Goal: Information Seeking & Learning: Learn about a topic

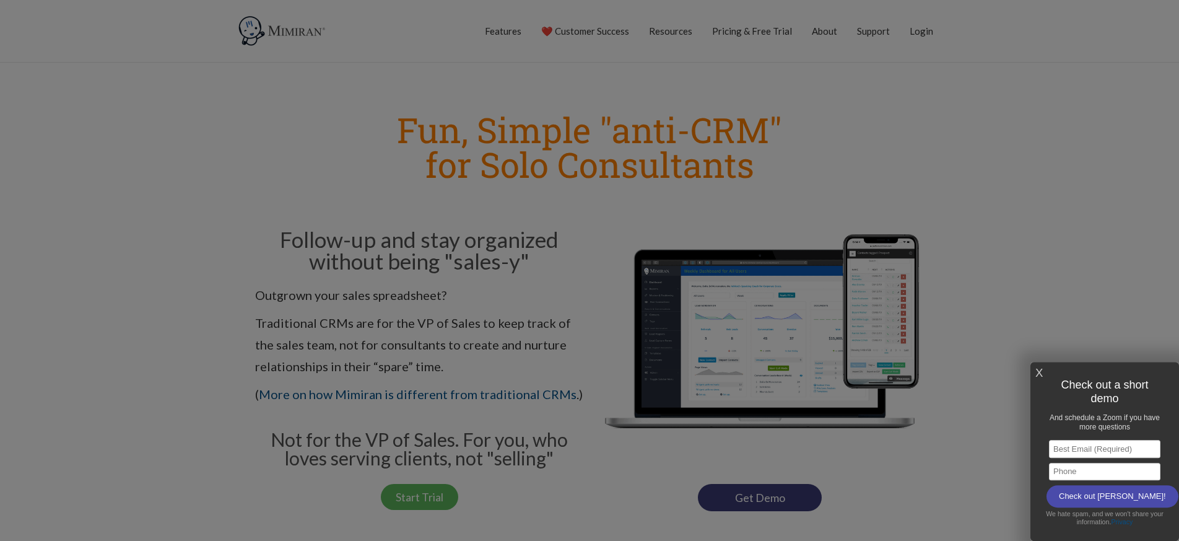
click at [1040, 373] on link "X" at bounding box center [1038, 373] width 7 height 20
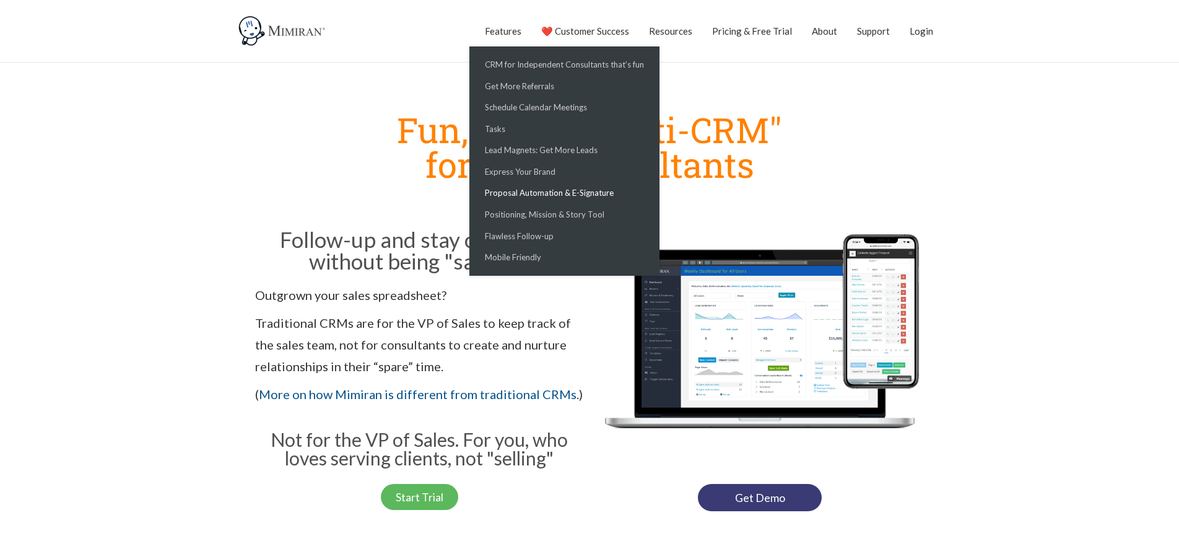
click at [561, 189] on link "Proposal Automation & E-Signature" at bounding box center [564, 193] width 184 height 22
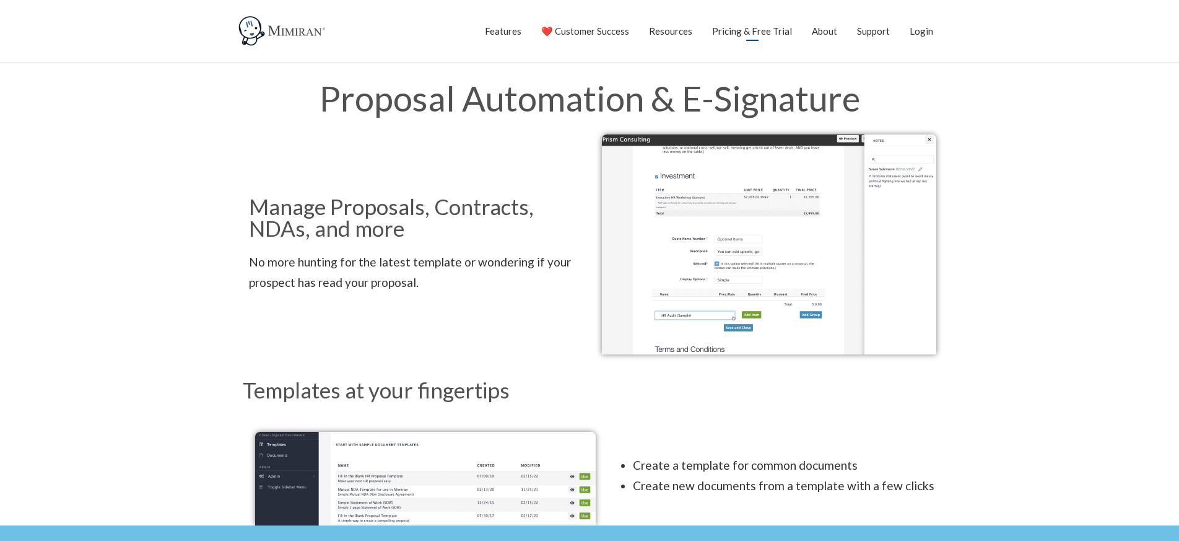
click at [736, 32] on link "Pricing & Free Trial" at bounding box center [752, 30] width 80 height 31
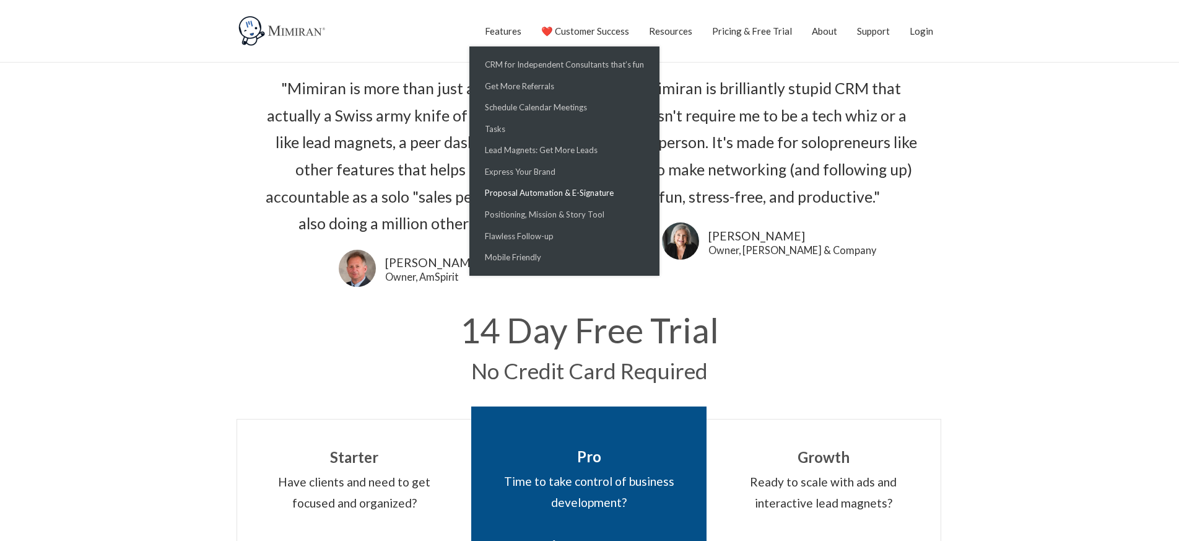
click at [549, 186] on link "Proposal Automation & E-Signature" at bounding box center [564, 193] width 184 height 22
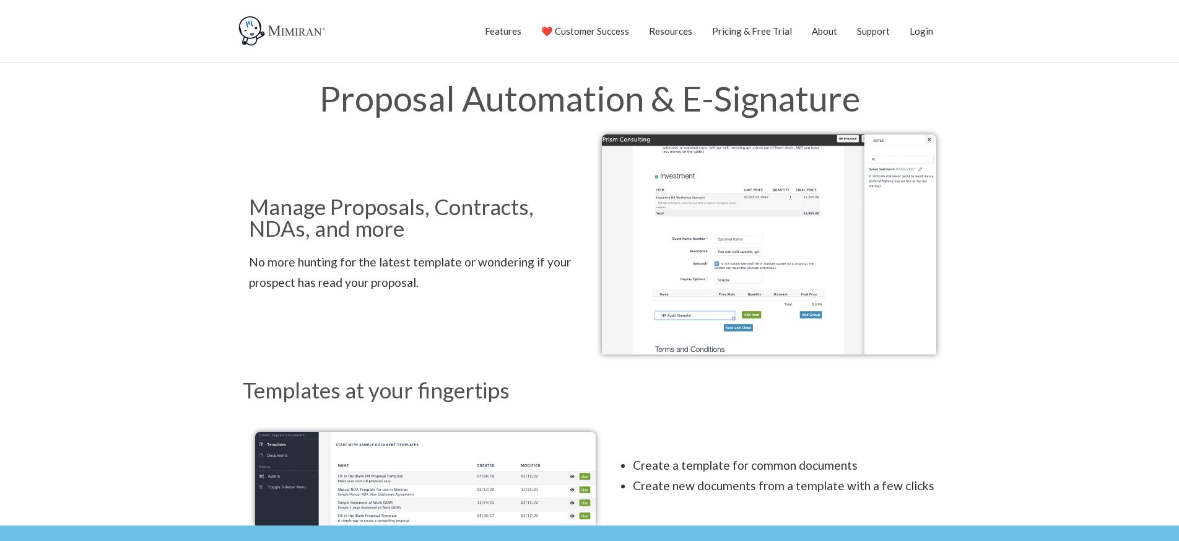
click at [635, 302] on img at bounding box center [769, 244] width 334 height 220
click at [780, 38] on link "Pricing & Free Trial" at bounding box center [752, 30] width 80 height 31
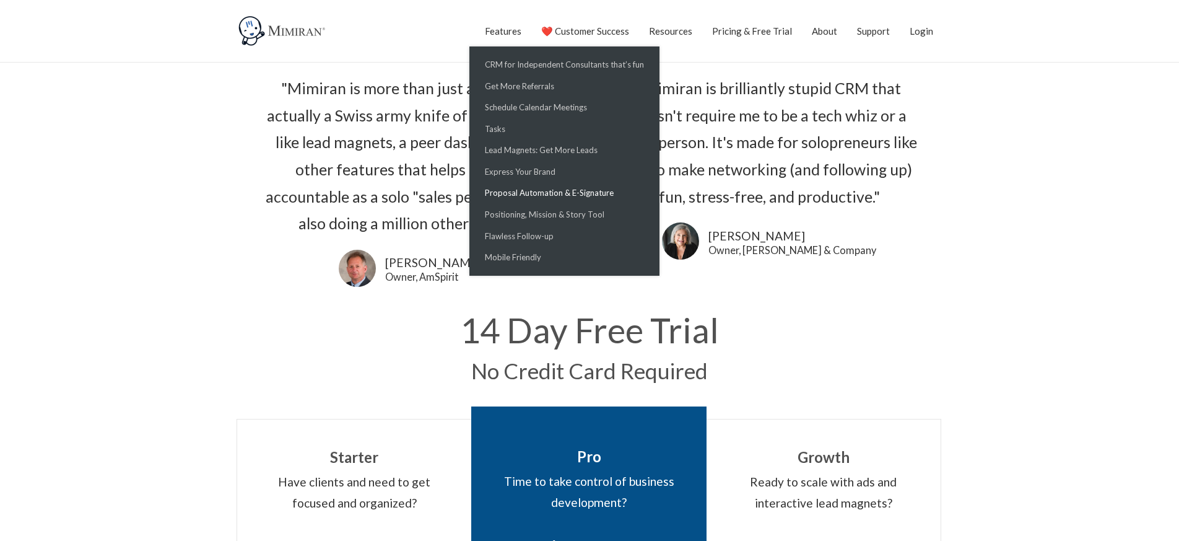
click at [540, 189] on link "Proposal Automation & E-Signature" at bounding box center [564, 193] width 184 height 22
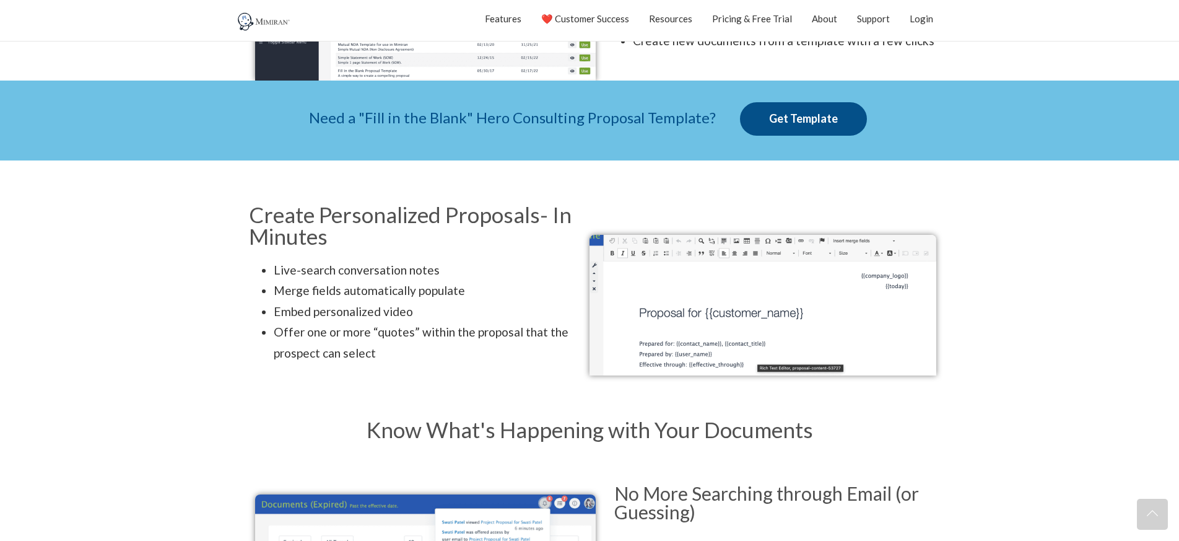
scroll to position [445, 0]
